Goal: Find specific page/section

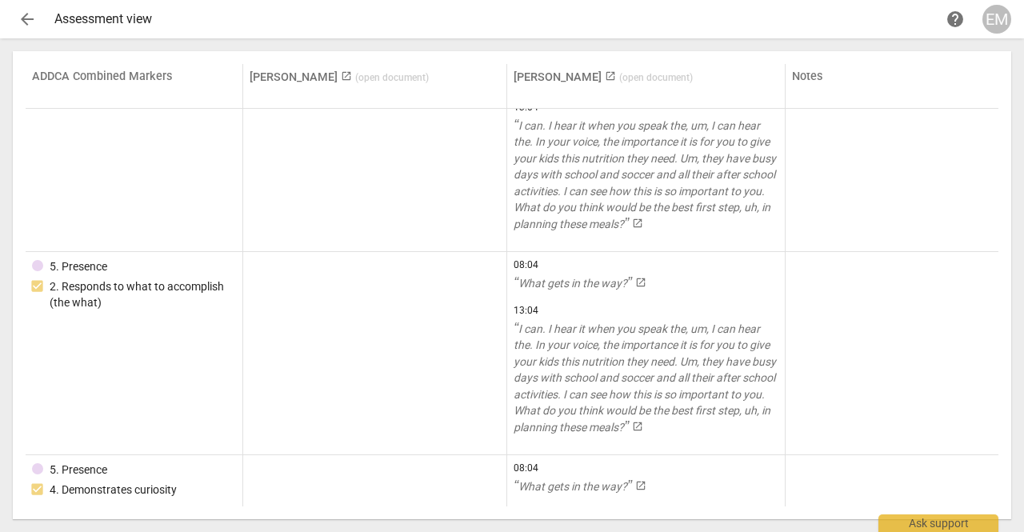
scroll to position [1833, 0]
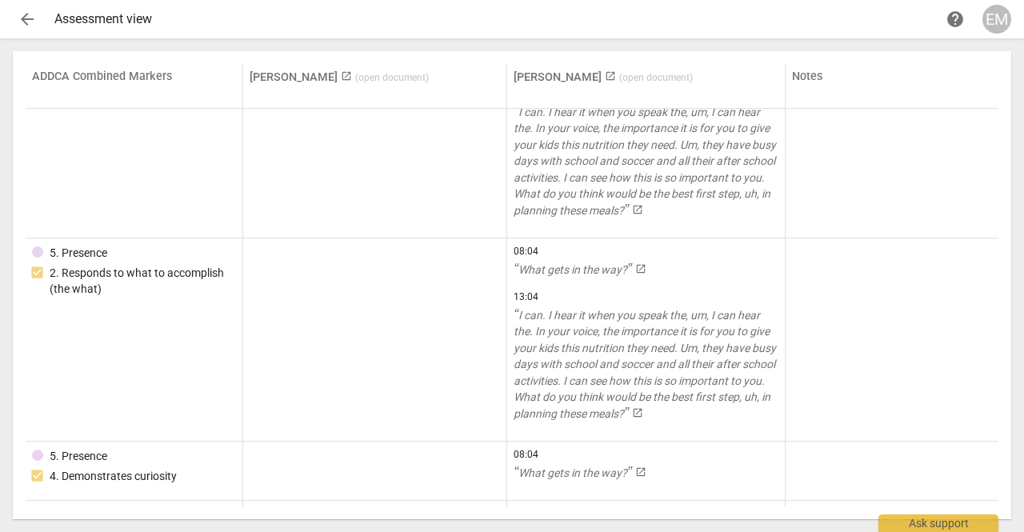
drag, startPoint x: 1001, startPoint y: 145, endPoint x: 1004, endPoint y: 155, distance: 10.7
click at [1004, 155] on div "ADDCA Combined Markers [PERSON_NAME] launch ( open document ) [PERSON_NAME] lau…" at bounding box center [512, 285] width 998 height 468
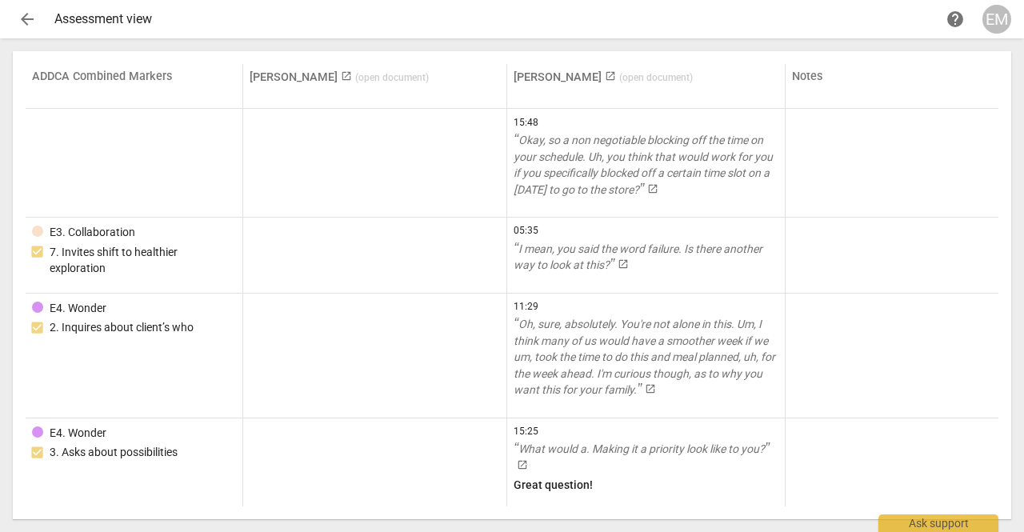
scroll to position [8230, 0]
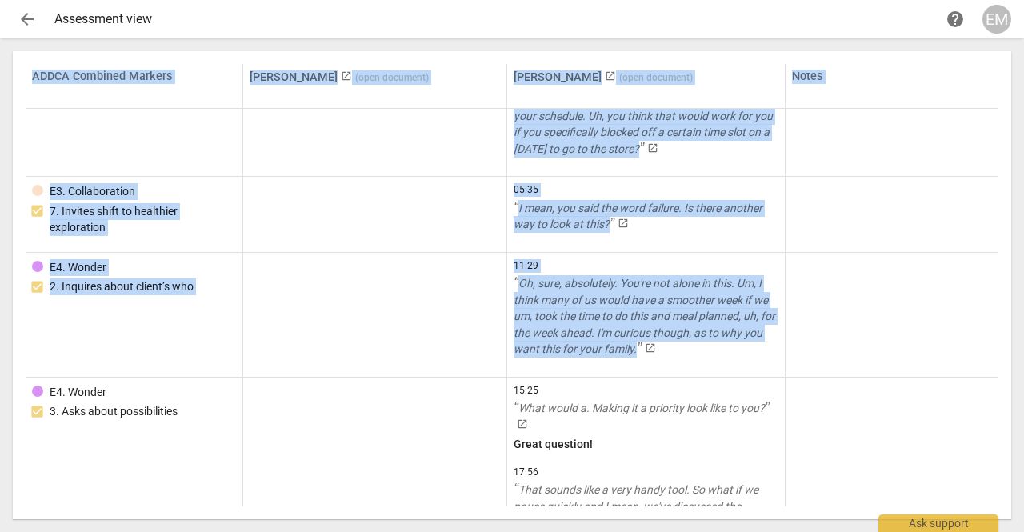
drag, startPoint x: 992, startPoint y: 388, endPoint x: 993, endPoint y: 398, distance: 10.5
click at [993, 398] on div "ADDCA Combined Markers [PERSON_NAME] launch ( open document ) [PERSON_NAME] lau…" at bounding box center [512, 285] width 973 height 442
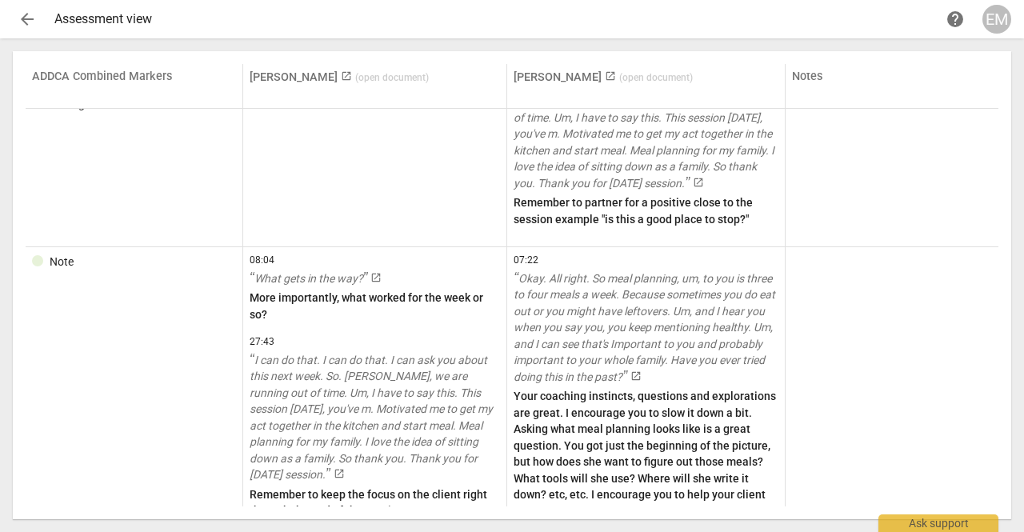
scroll to position [10770, 0]
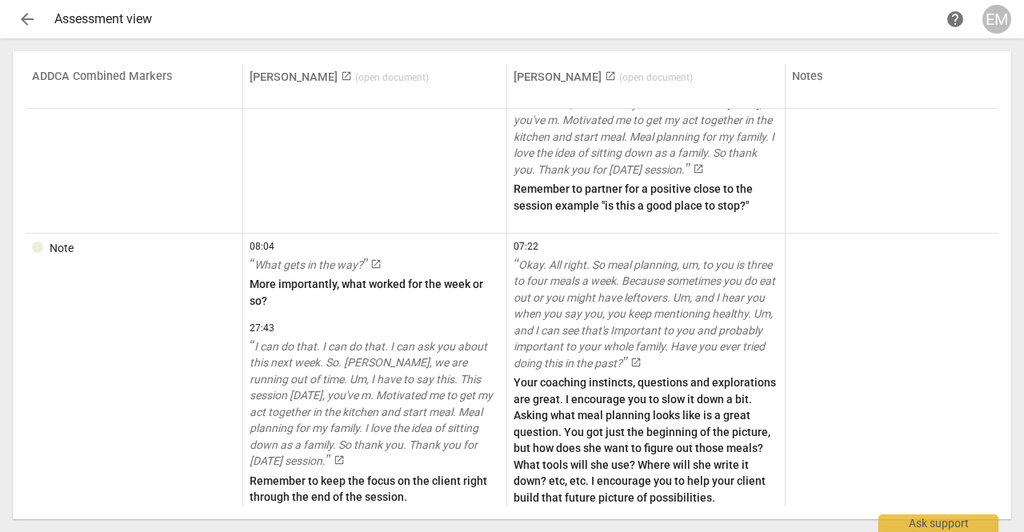
drag, startPoint x: 1000, startPoint y: 494, endPoint x: 1001, endPoint y: 506, distance: 12.0
click at [1001, 506] on div "ADDCA Combined Markers [PERSON_NAME] launch ( open document ) [PERSON_NAME] lau…" at bounding box center [512, 285] width 998 height 468
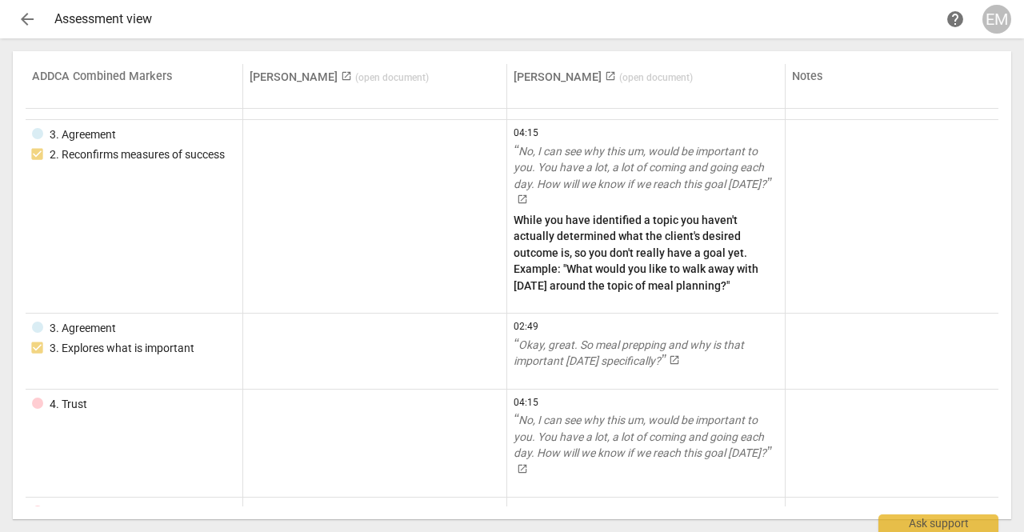
scroll to position [0, 0]
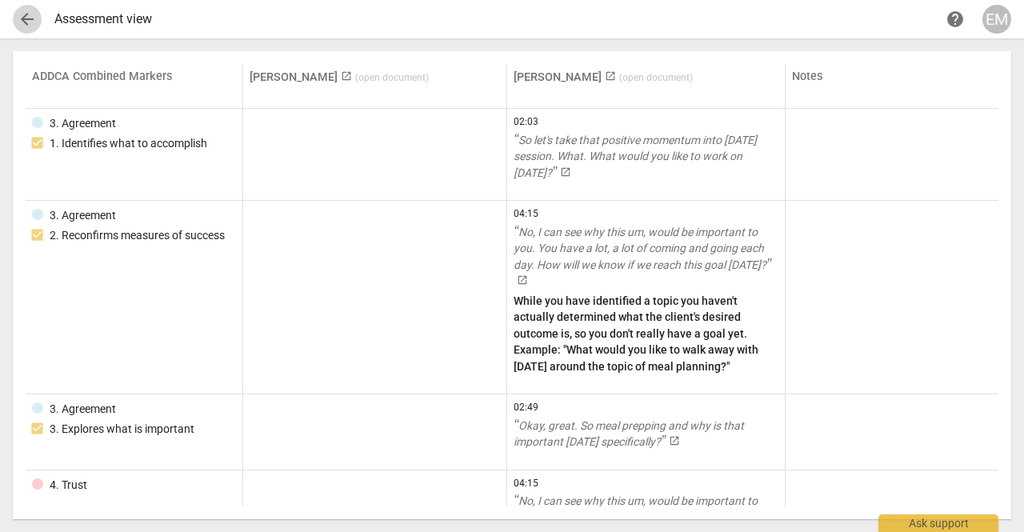
click at [27, 16] on span "arrow_back" at bounding box center [27, 19] width 19 height 19
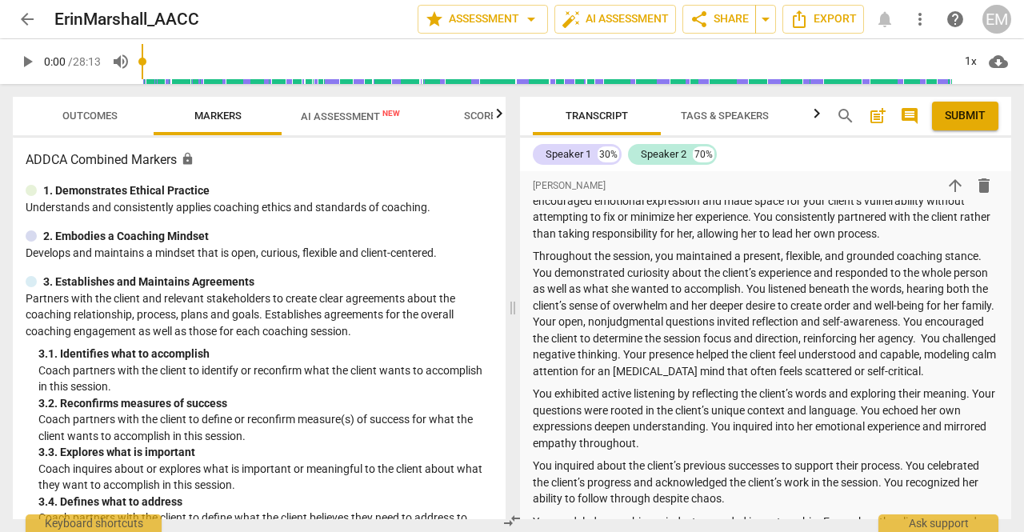
scroll to position [260, 0]
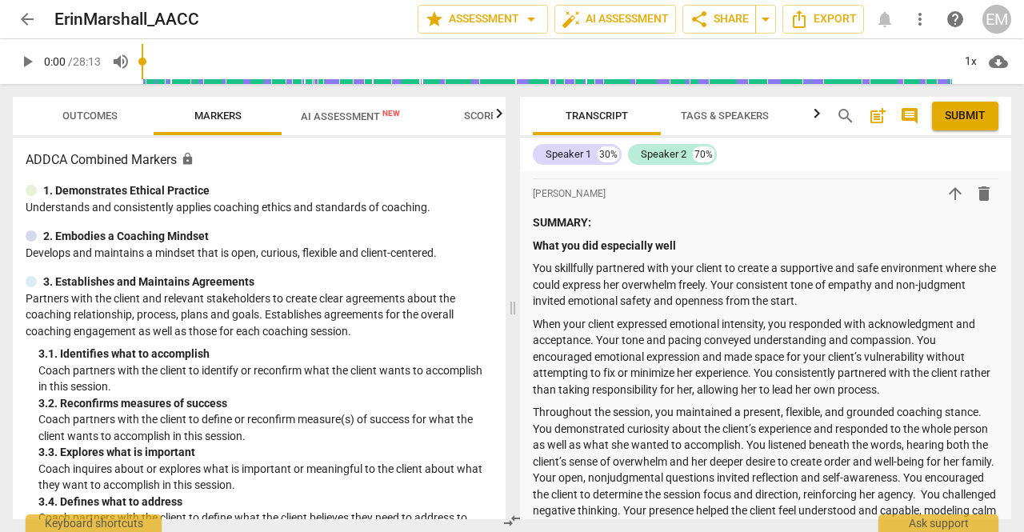
drag, startPoint x: 1013, startPoint y: 185, endPoint x: 1013, endPoint y: 196, distance: 11.2
click at [1013, 196] on div "Transcript Tags & Speakers Analytics search post_add comment Submit Speaker 1 3…" at bounding box center [769, 308] width 510 height 448
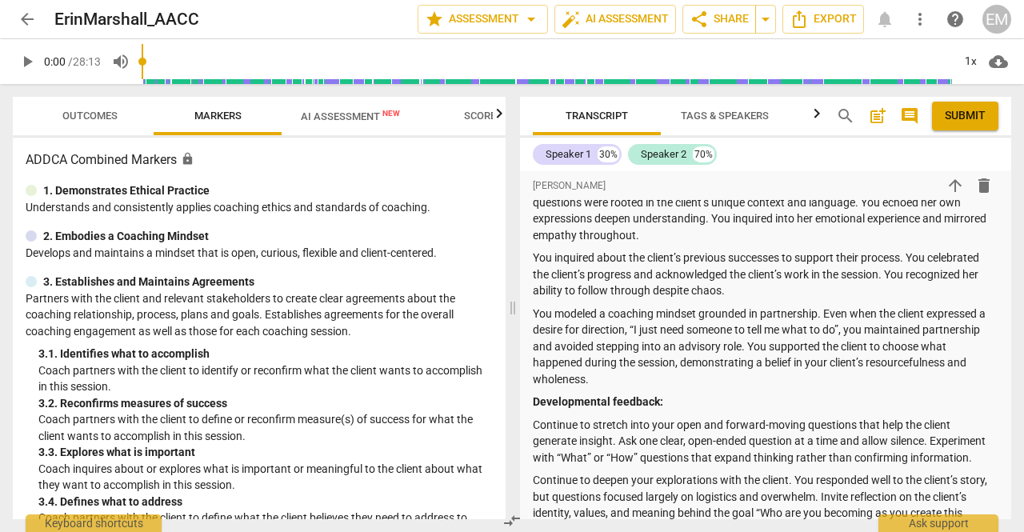
scroll to position [659, 0]
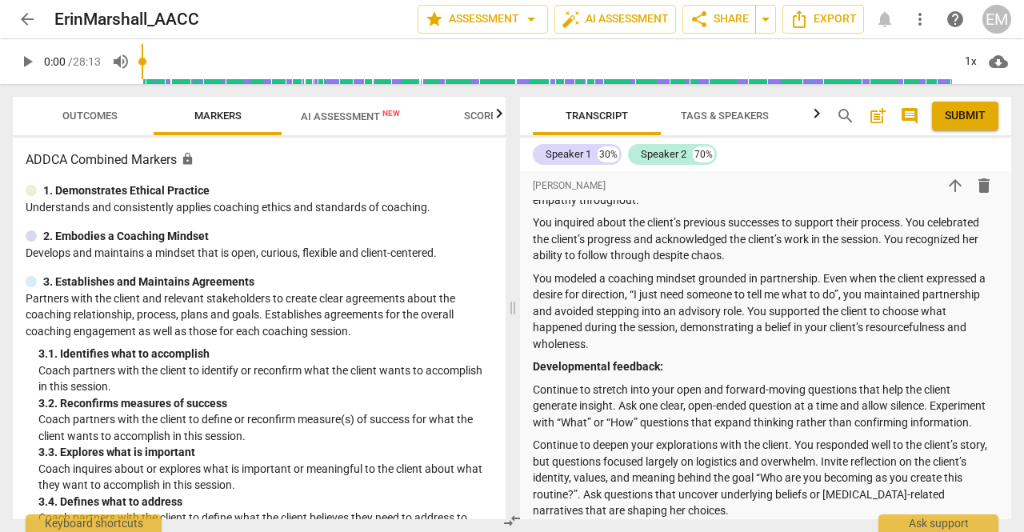
drag, startPoint x: 1011, startPoint y: 194, endPoint x: 1014, endPoint y: 202, distance: 8.6
click at [1014, 202] on div "Transcript Tags & Speakers Analytics search post_add comment Submit Speaker 1 3…" at bounding box center [769, 308] width 510 height 448
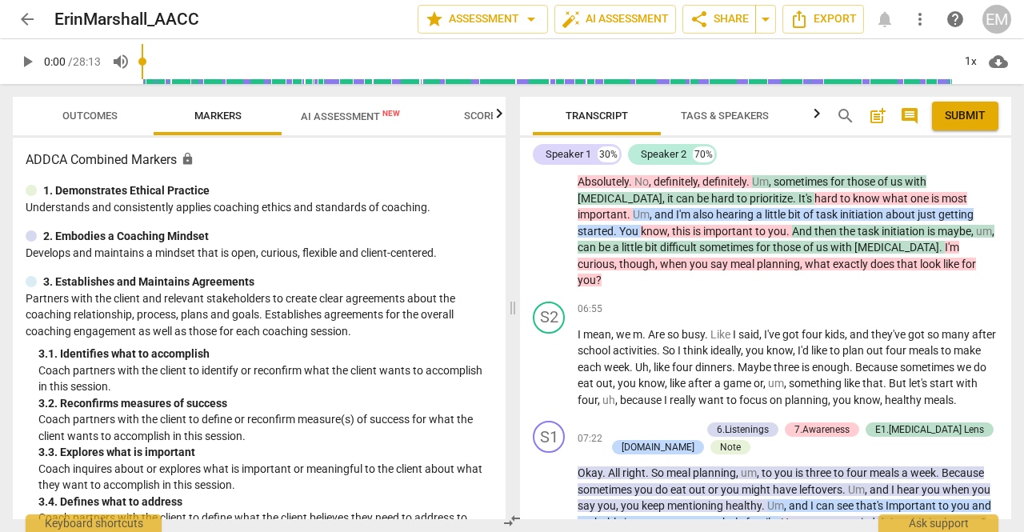
scroll to position [4546, 0]
